Goal: Task Accomplishment & Management: Manage account settings

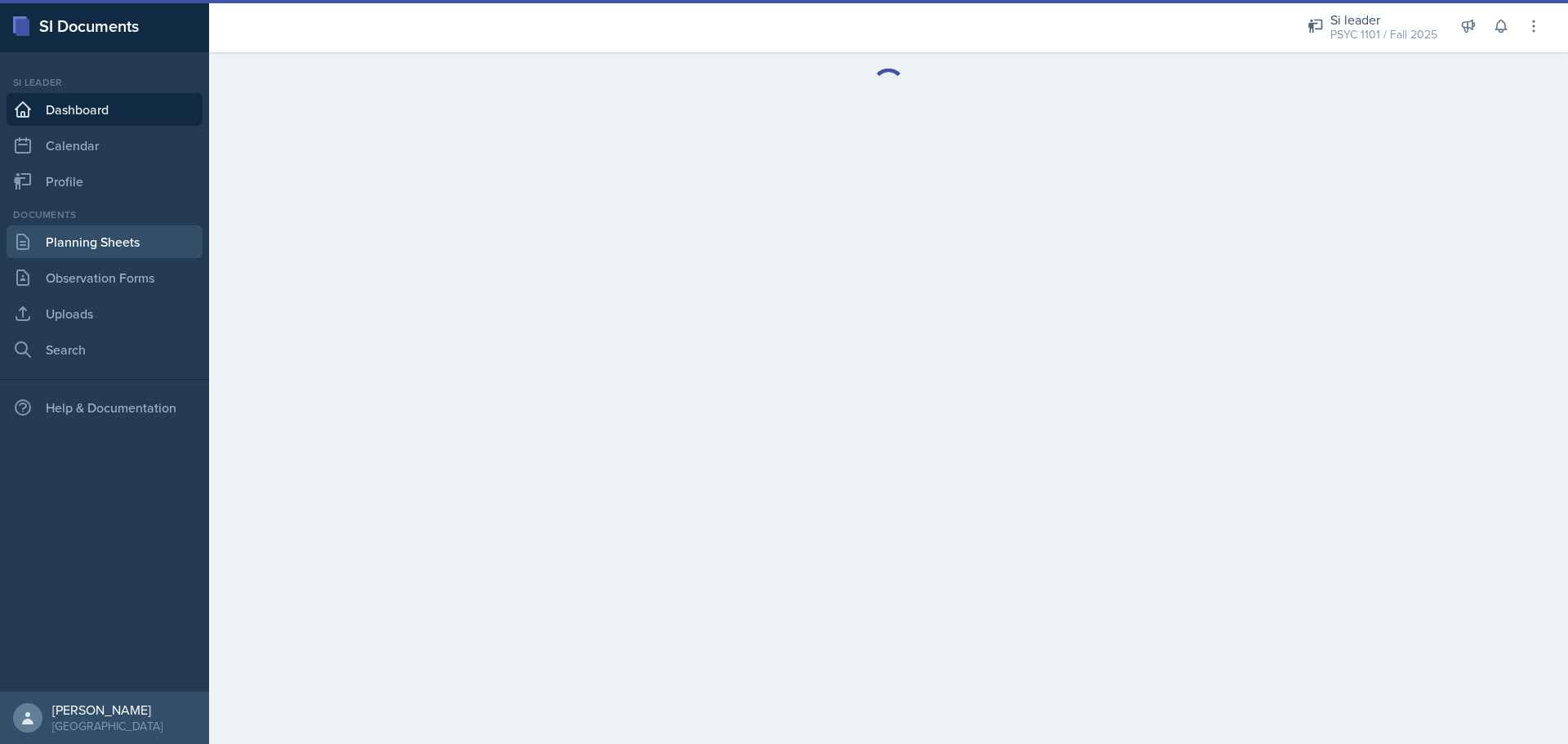
click at [97, 248] on link "Planning Sheets" at bounding box center [105, 242] width 196 height 33
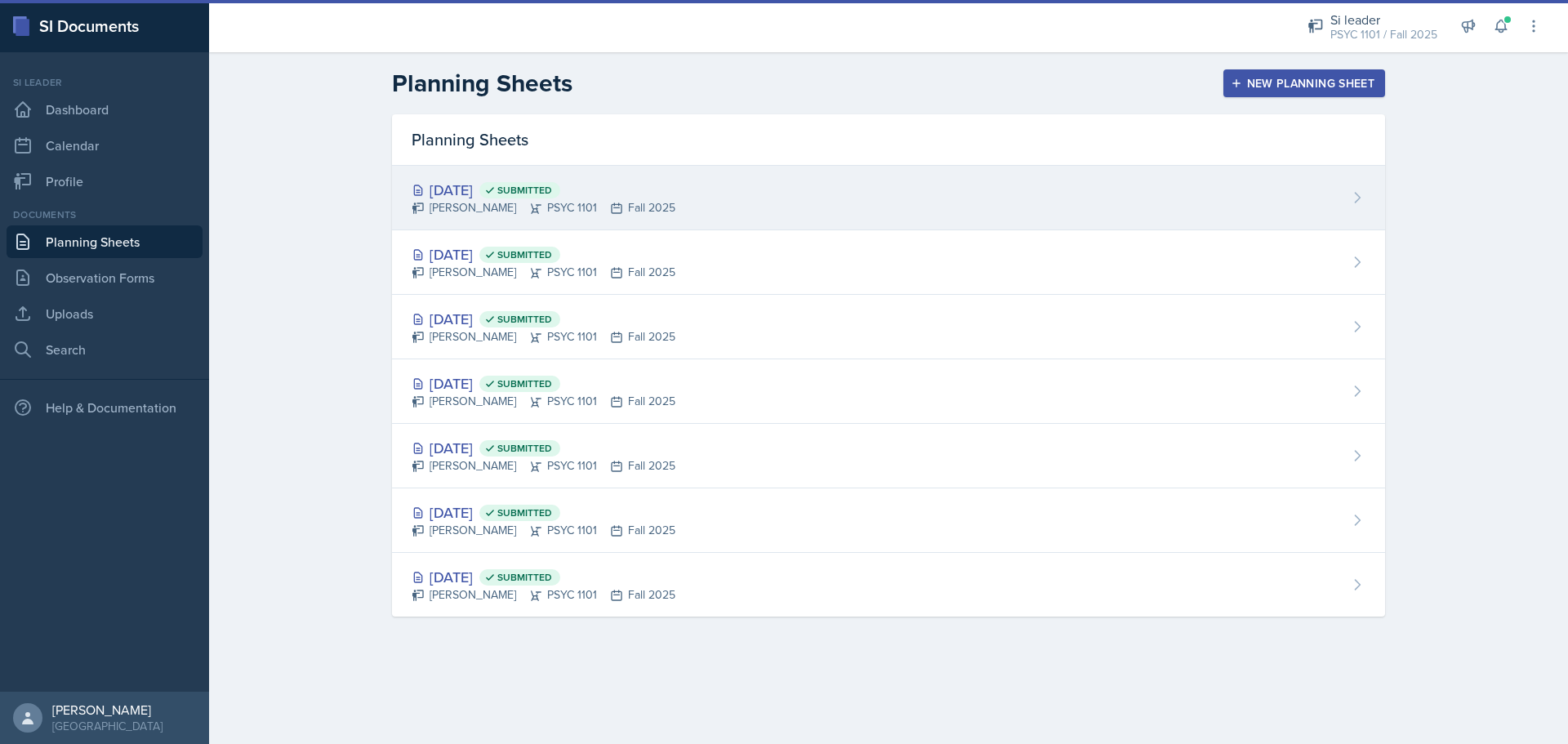
click at [618, 200] on div "[PERSON_NAME] PSYC 1101 Fall 2025" at bounding box center [543, 208] width 264 height 17
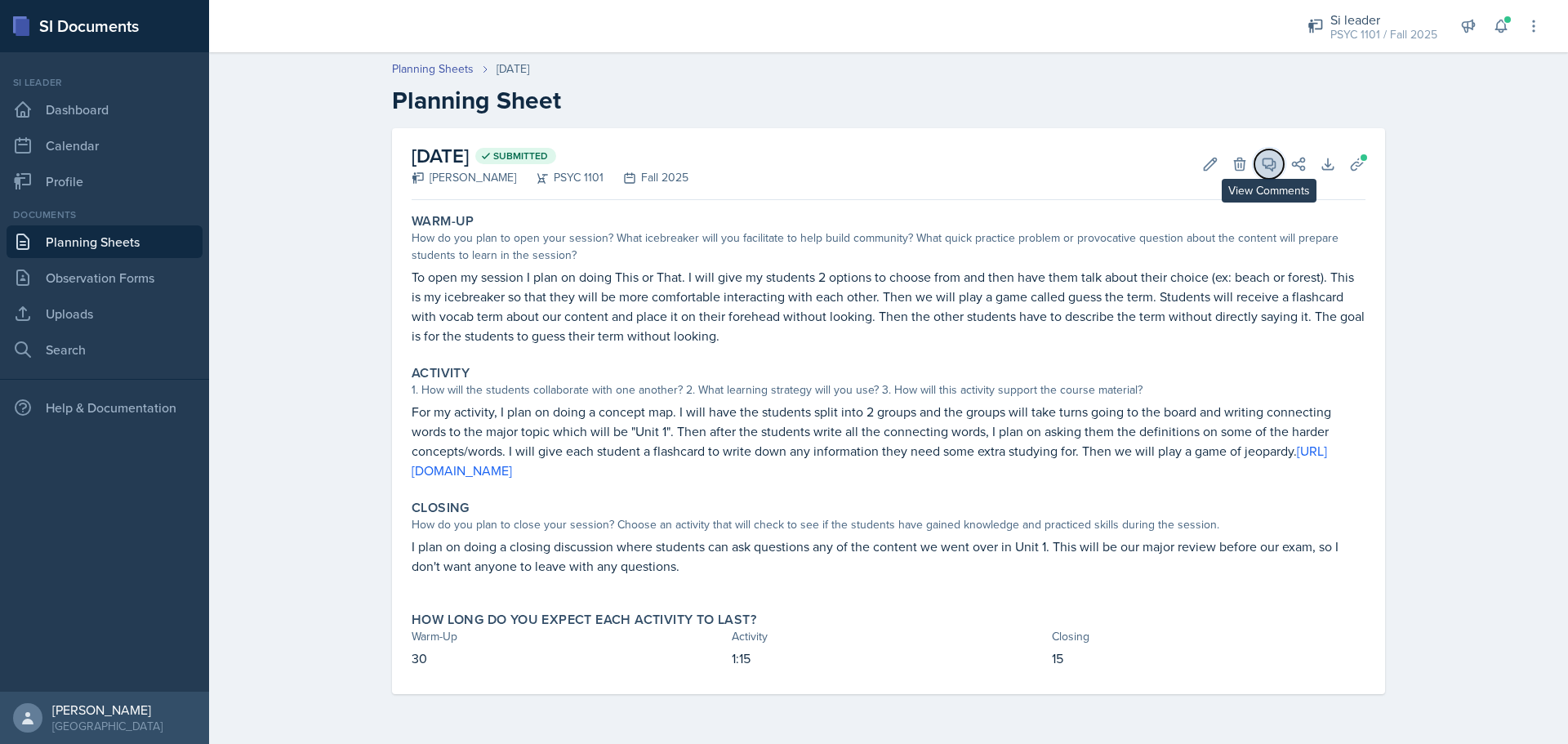
click at [1264, 169] on icon at bounding box center [1269, 164] width 16 height 16
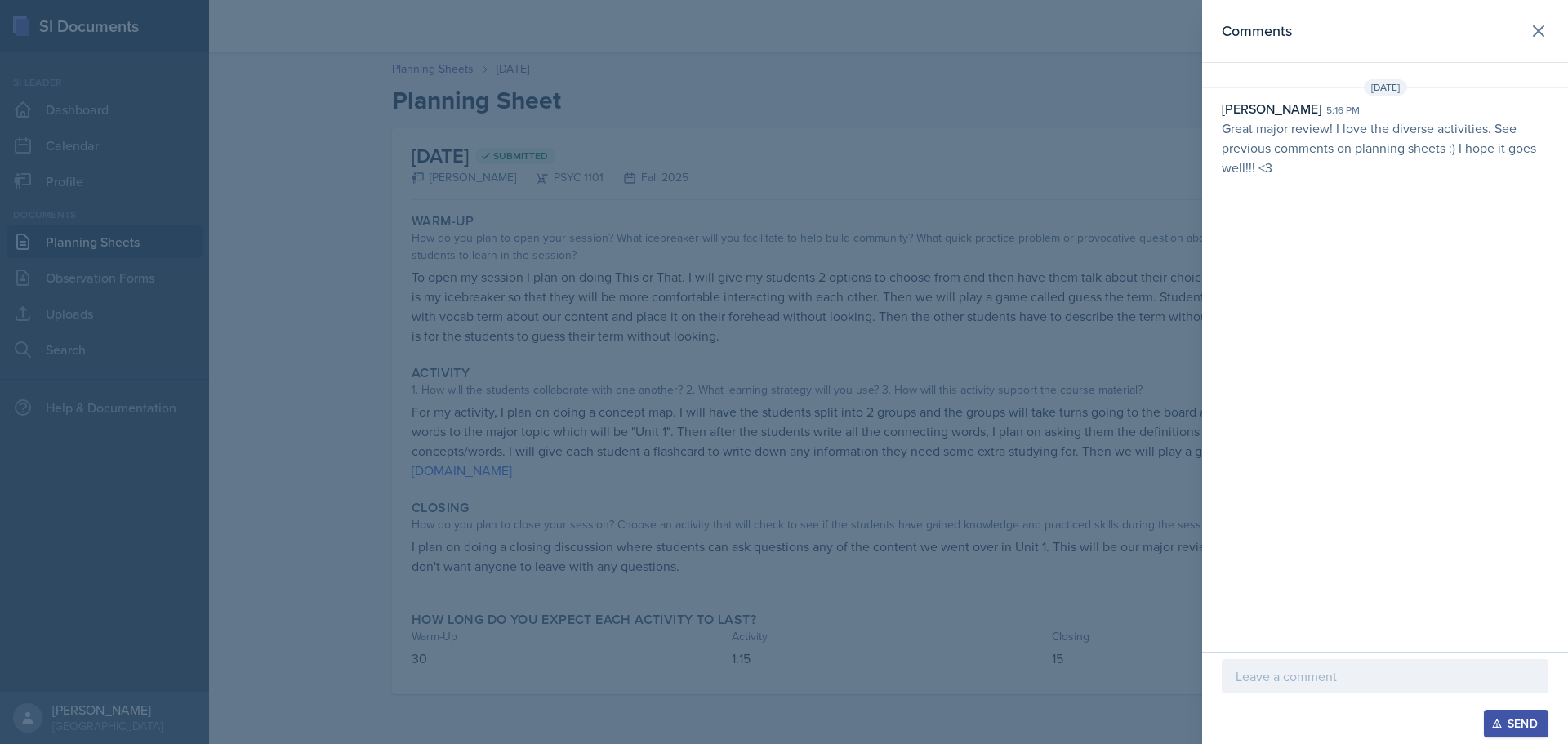
click at [634, 358] on div at bounding box center [784, 372] width 1568 height 744
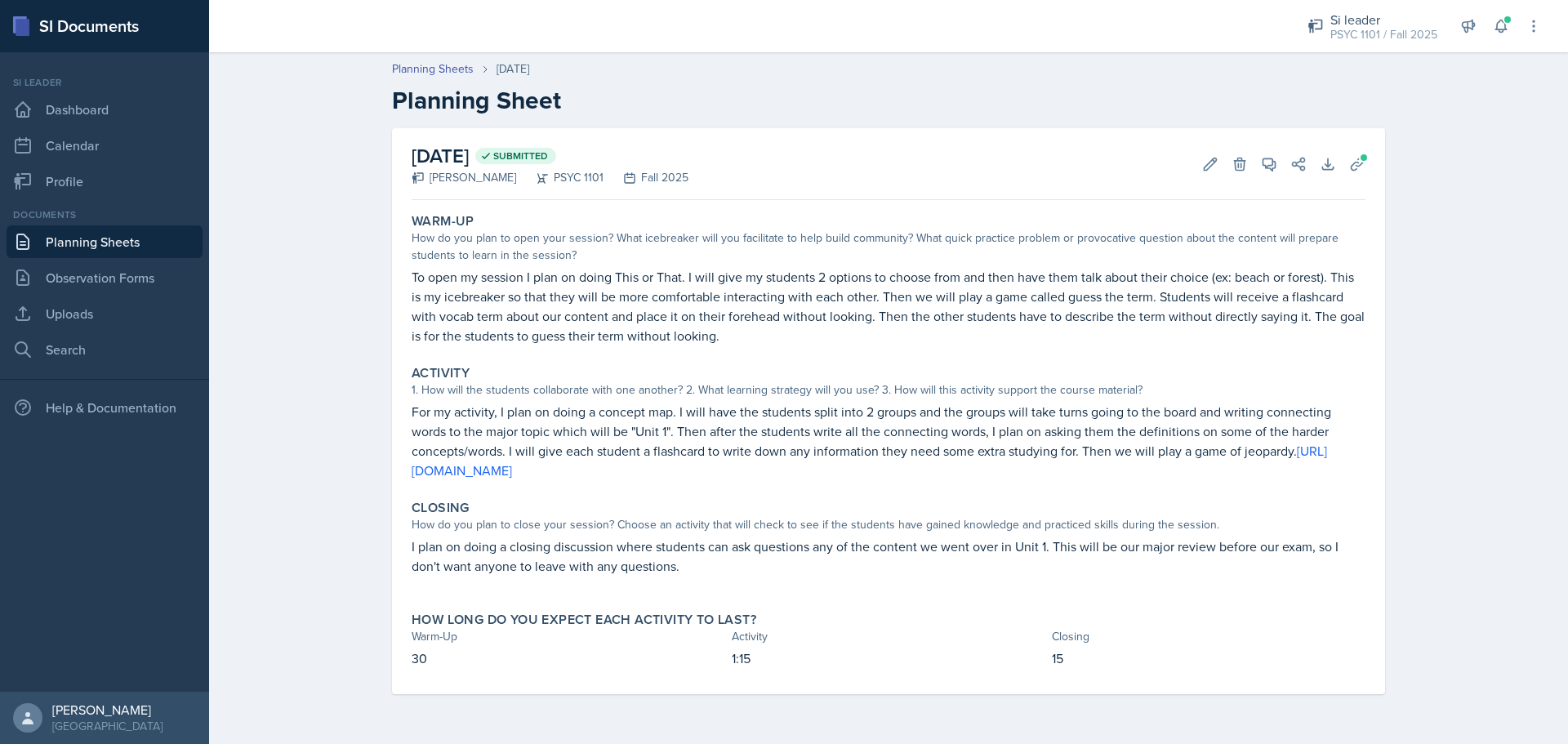
click at [122, 248] on link "Planning Sheets" at bounding box center [105, 242] width 196 height 33
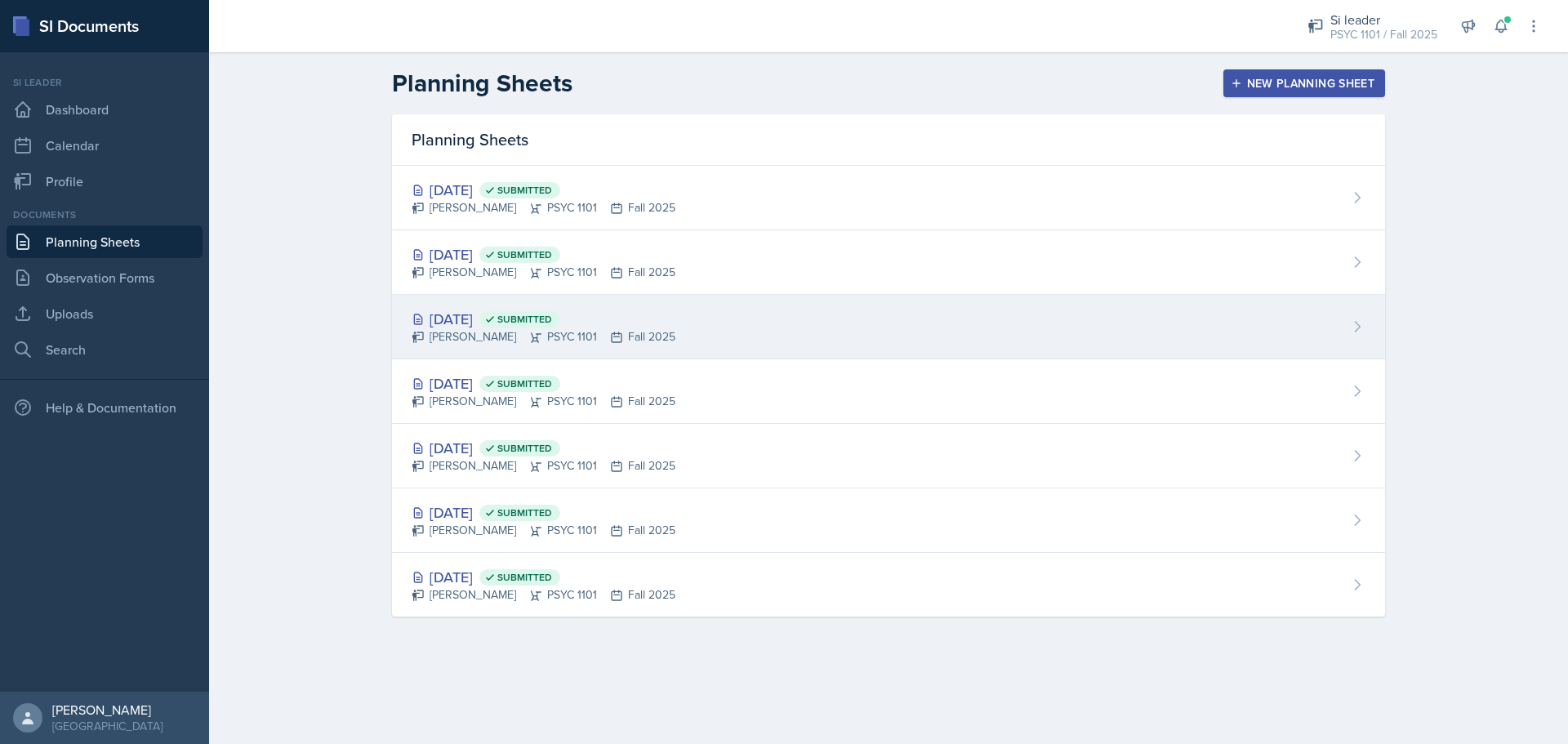
click at [509, 327] on div "[DATE] Submitted" at bounding box center [543, 318] width 264 height 22
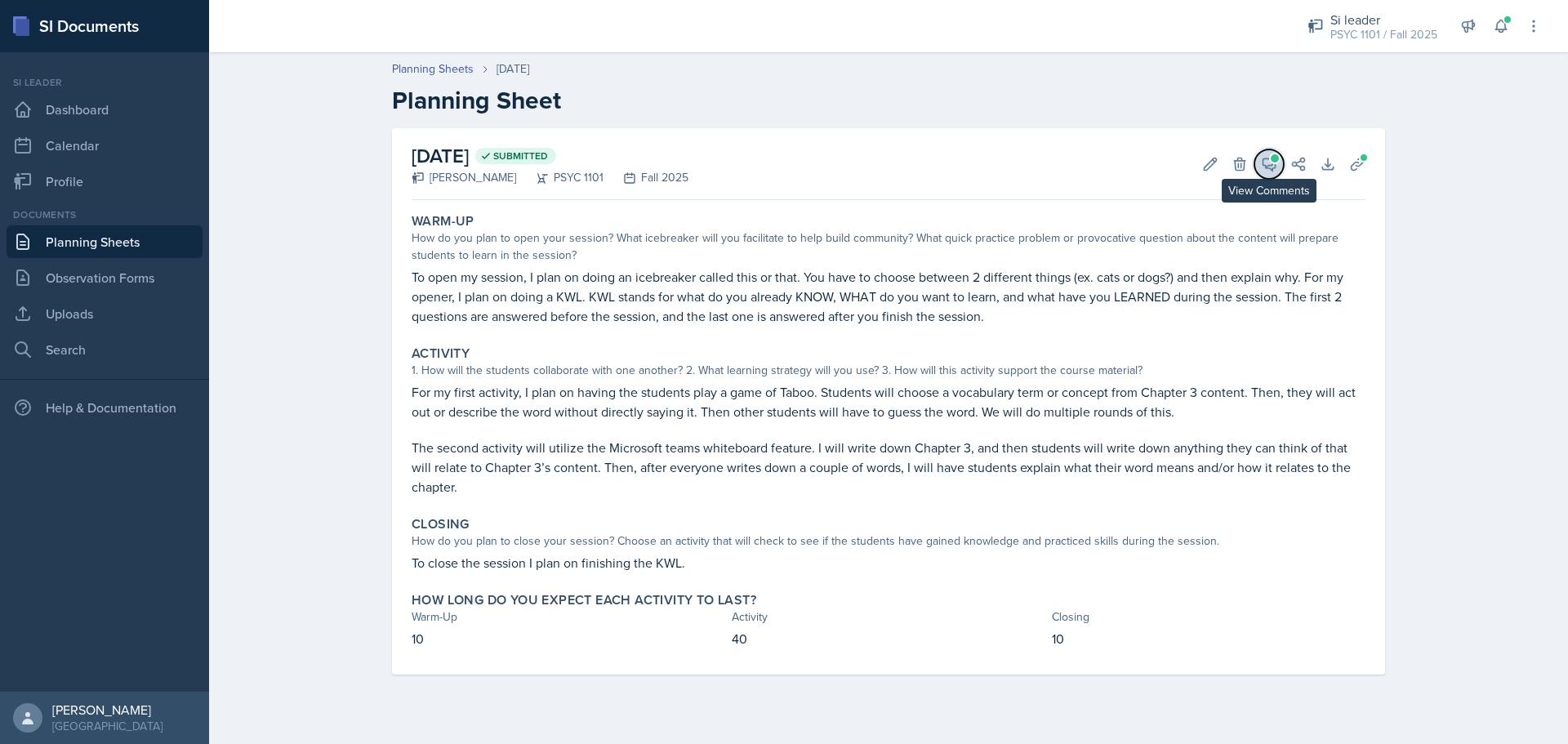
click at [1260, 165] on button "View Comments" at bounding box center [1269, 164] width 29 height 29
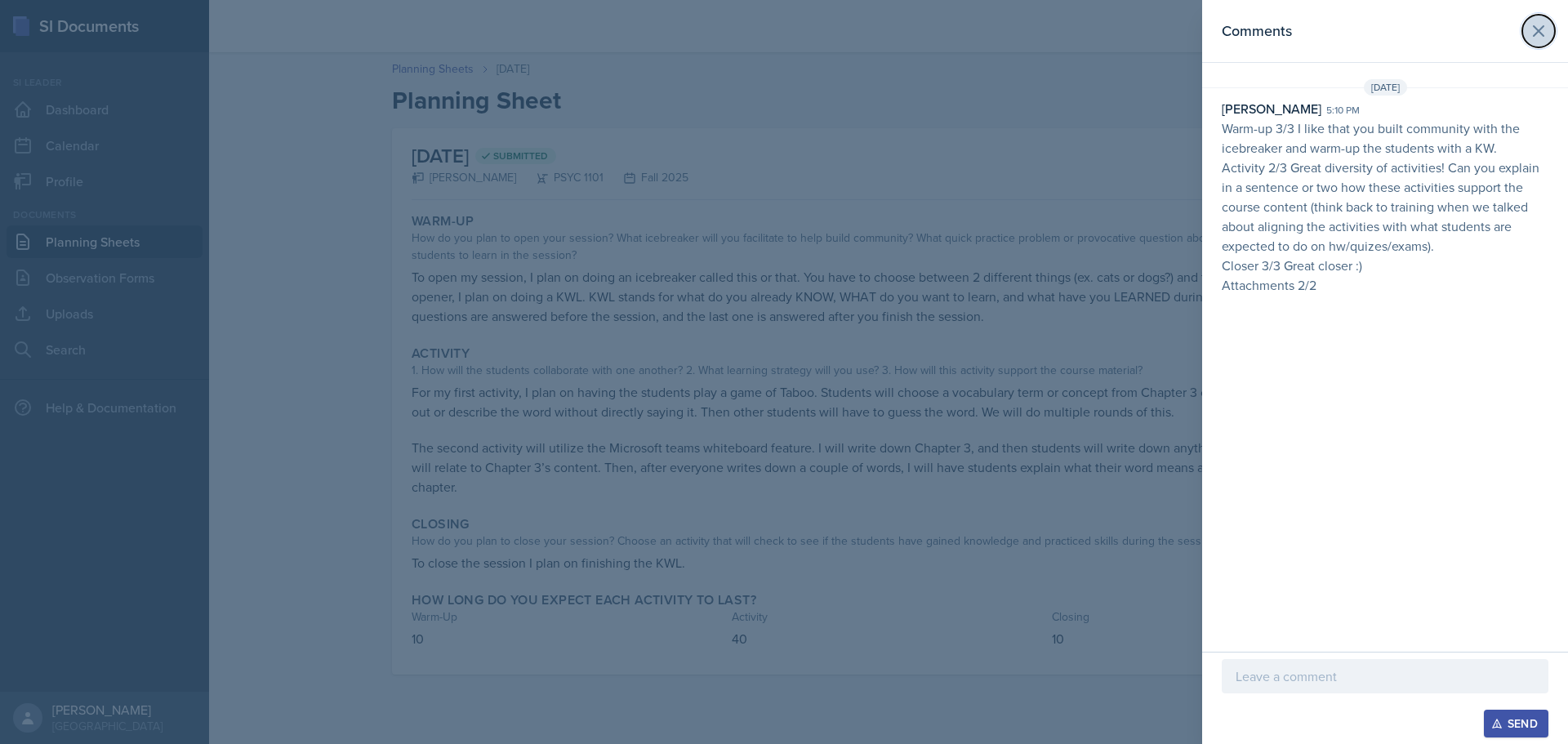
click at [1541, 31] on icon at bounding box center [1538, 31] width 19 height 19
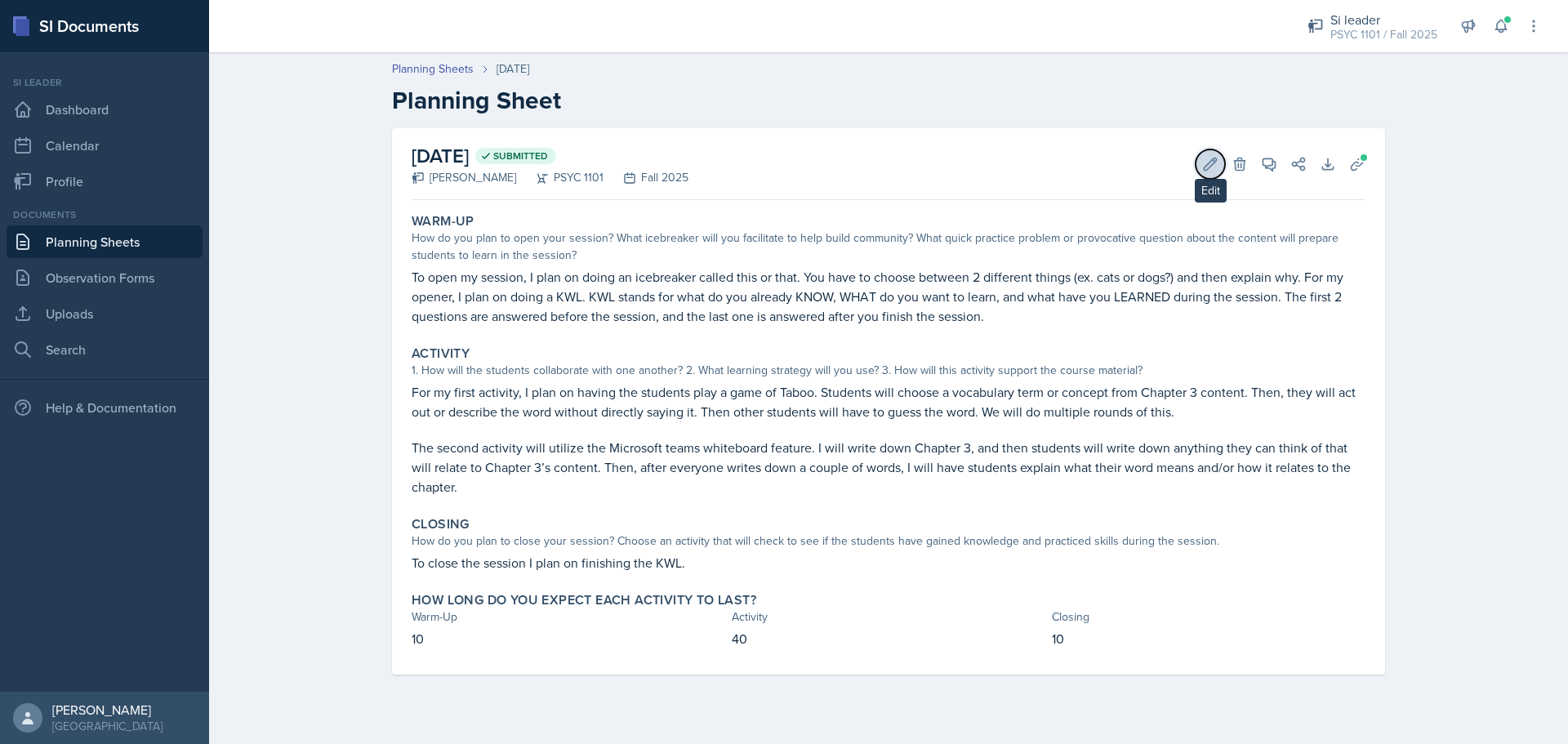
click at [1218, 175] on button "Edit" at bounding box center [1210, 164] width 29 height 29
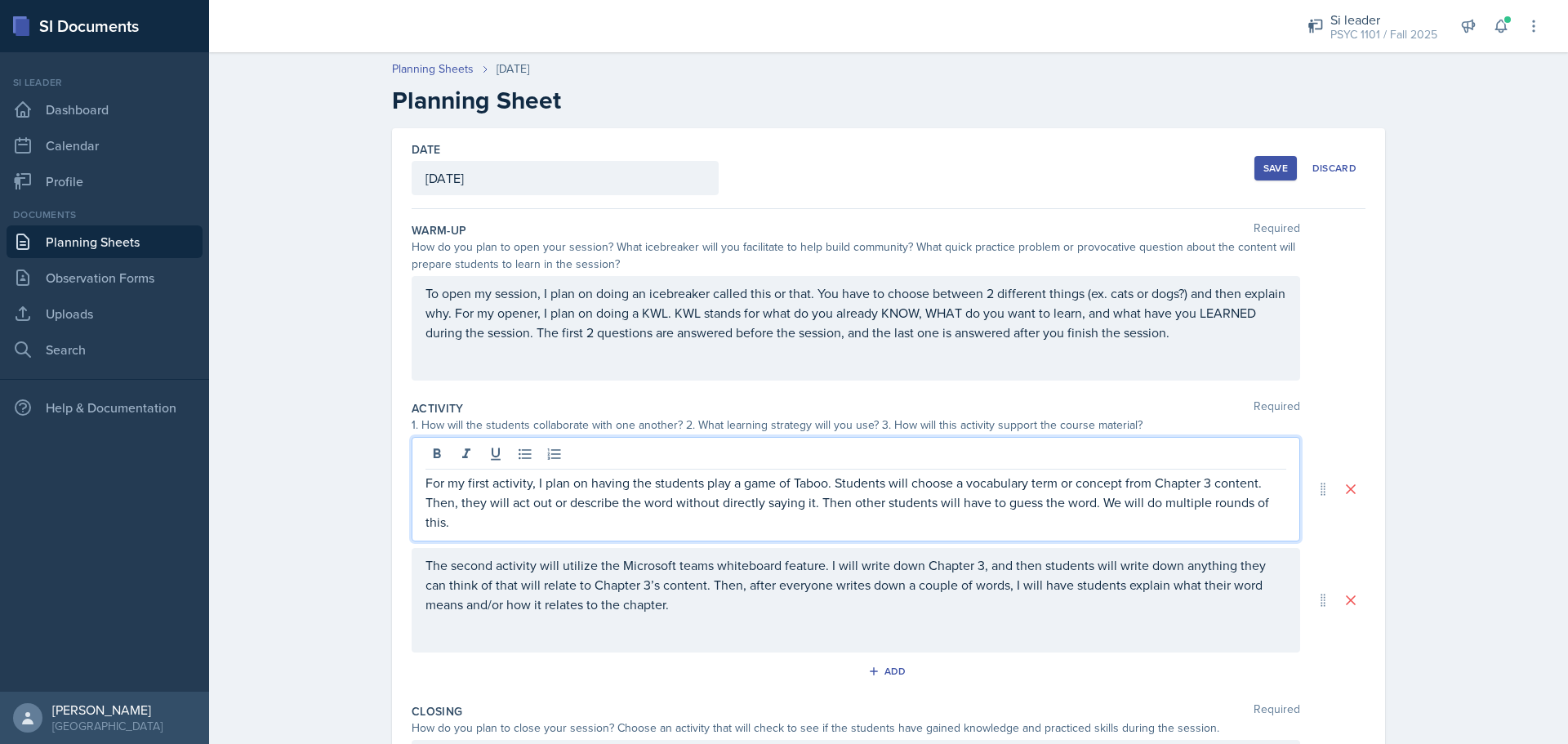
click at [624, 498] on p "For my first activity, I plan on having the students play a game of Taboo. Stud…" at bounding box center [856, 501] width 860 height 59
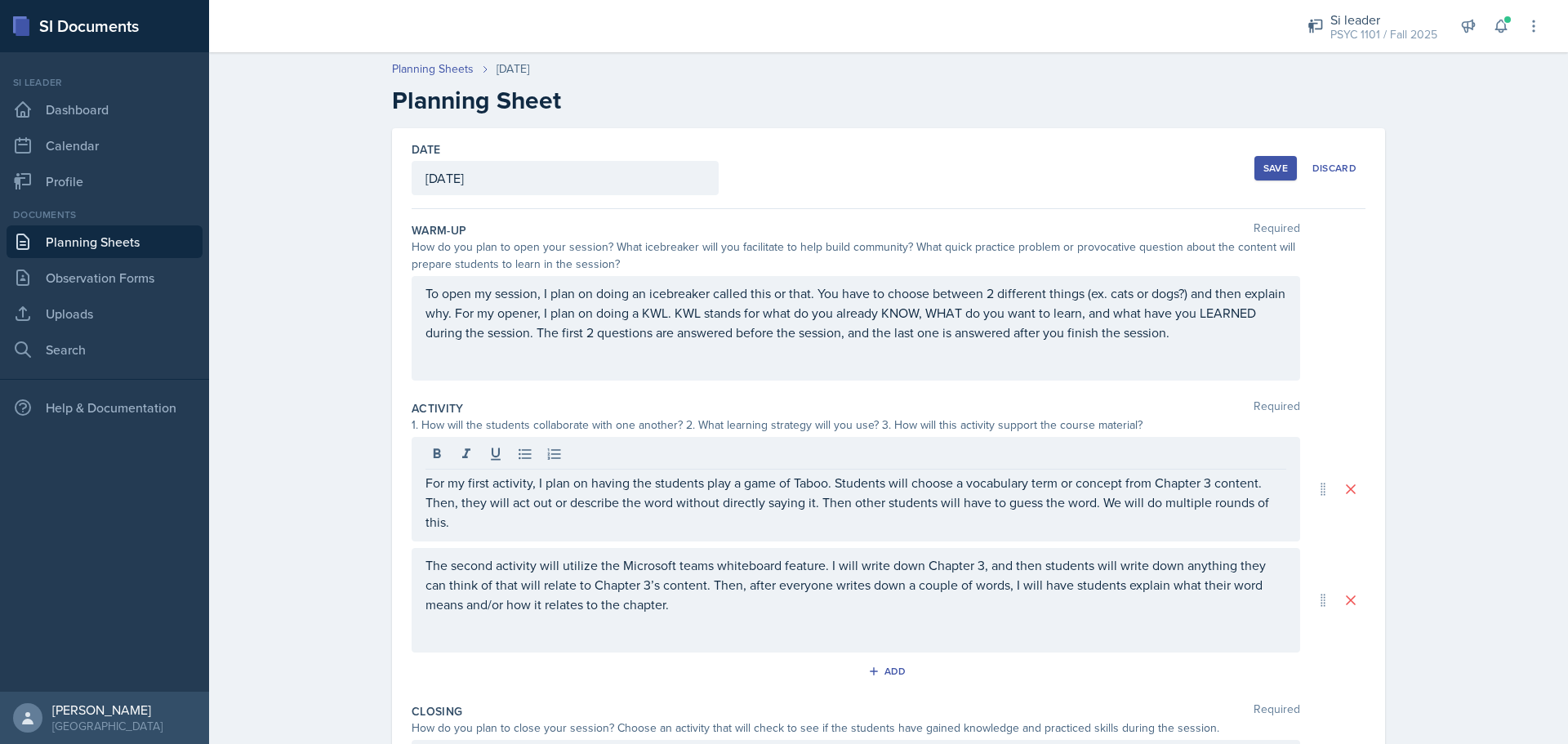
click at [1440, 159] on div "Planning Sheets [DATE] Planning Sheet Date [DATE] [DATE] 31 1 2 3 4 5 6 7 8 9 1…" at bounding box center [889, 522] width 1359 height 956
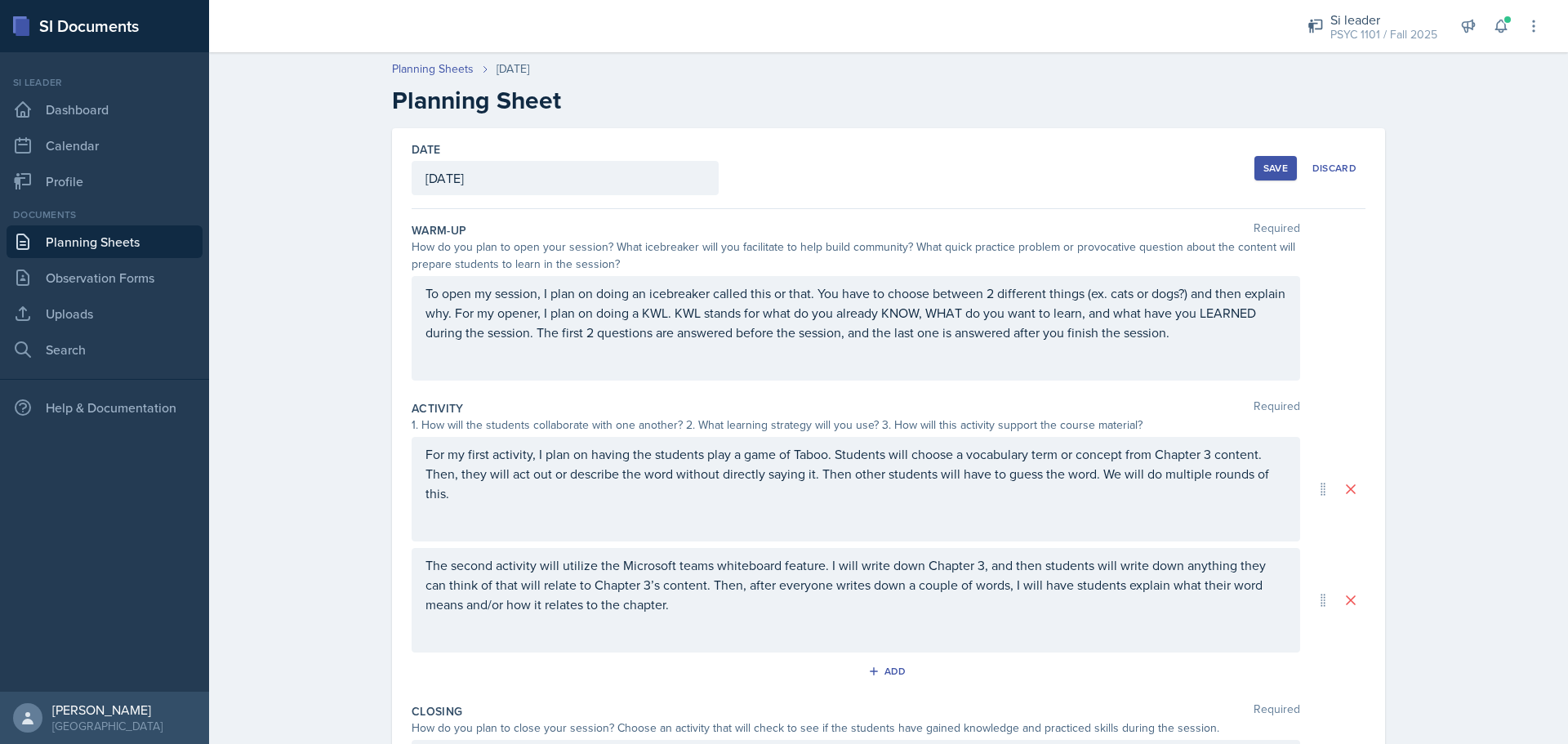
click at [1255, 174] on button "Save" at bounding box center [1276, 167] width 43 height 24
